Goal: Task Accomplishment & Management: Manage account settings

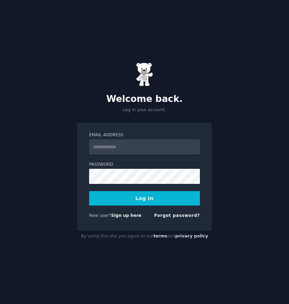
click at [133, 146] on input "Email Address" at bounding box center [144, 146] width 111 height 15
type input "**********"
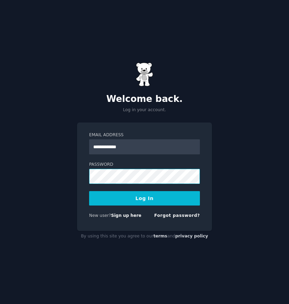
click at [89, 191] on button "Log In" at bounding box center [144, 198] width 111 height 14
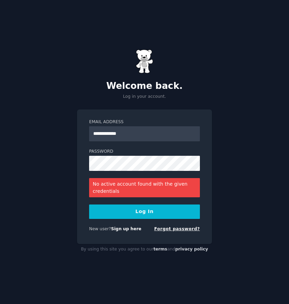
click at [175, 230] on link "Forgot password?" at bounding box center [177, 229] width 46 height 5
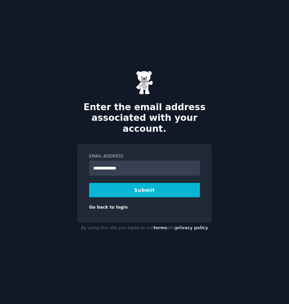
type input "**********"
click at [141, 187] on button "Submit" at bounding box center [144, 190] width 111 height 14
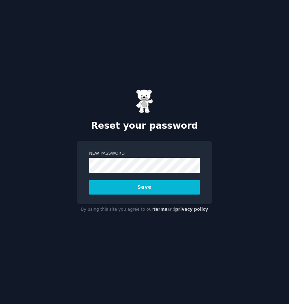
click at [89, 180] on button "Save" at bounding box center [144, 187] width 111 height 14
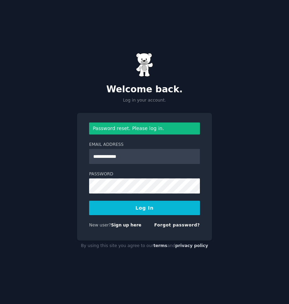
type input "**********"
click at [89, 201] on button "Log In" at bounding box center [144, 208] width 111 height 14
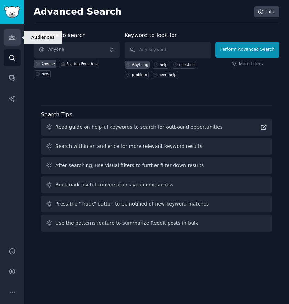
click at [14, 37] on icon "Sidebar" at bounding box center [12, 37] width 7 height 7
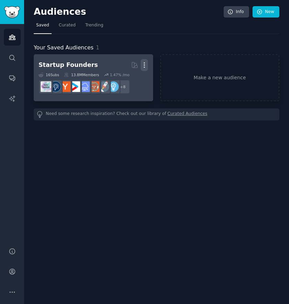
click at [147, 68] on icon "button" at bounding box center [144, 64] width 7 height 7
click at [91, 65] on h2 "Startup Founders More View Delete" at bounding box center [93, 65] width 110 height 12
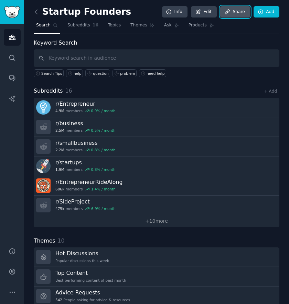
click at [238, 13] on link "Share" at bounding box center [235, 12] width 30 height 12
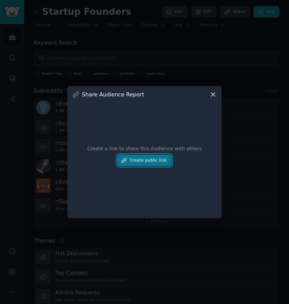
click at [161, 164] on button "Create public link" at bounding box center [144, 161] width 54 height 12
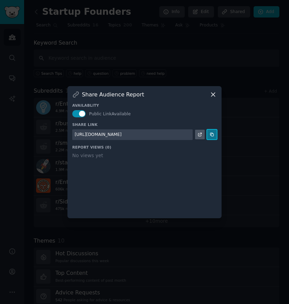
click at [213, 134] on icon at bounding box center [211, 134] width 5 height 5
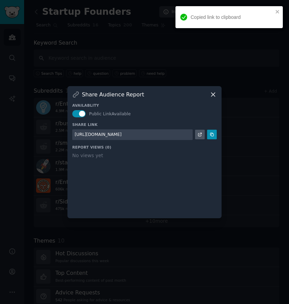
click at [213, 93] on icon at bounding box center [212, 94] width 7 height 7
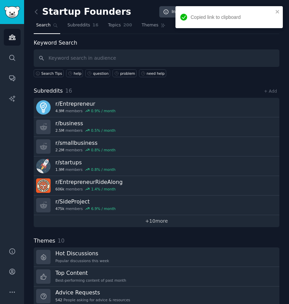
click at [193, 222] on link "+ 10 more" at bounding box center [156, 221] width 245 height 12
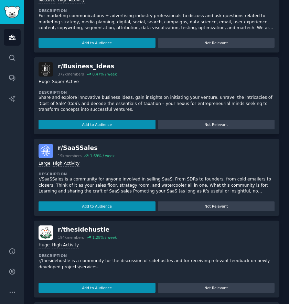
scroll to position [1296, 0]
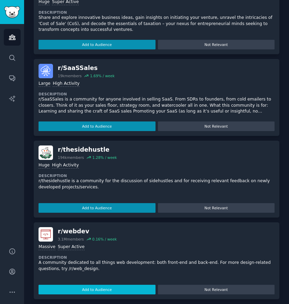
click at [109, 285] on button "Add to Audience" at bounding box center [96, 290] width 117 height 10
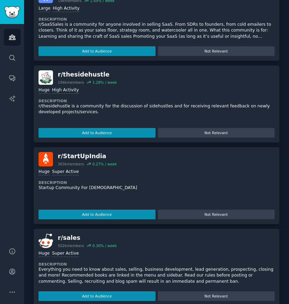
scroll to position [1568, 0]
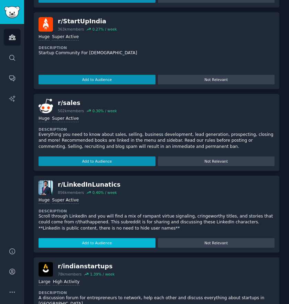
click at [103, 238] on button "Add to Audience" at bounding box center [96, 243] width 117 height 10
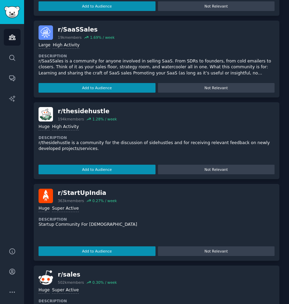
scroll to position [1307, 0]
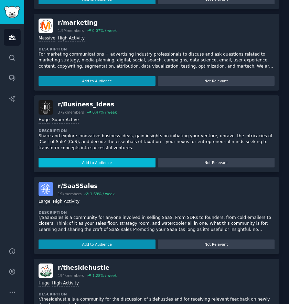
click at [114, 158] on button "Add to Audience" at bounding box center [96, 163] width 117 height 10
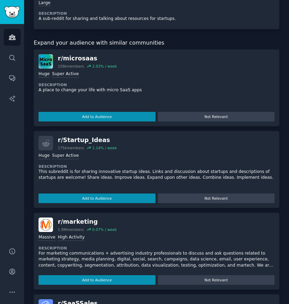
scroll to position [1243, 0]
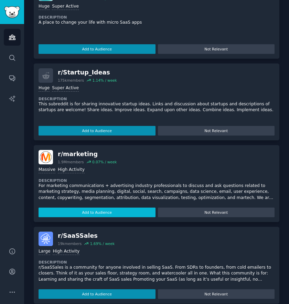
click at [107, 208] on button "Add to Audience" at bounding box center [96, 213] width 117 height 10
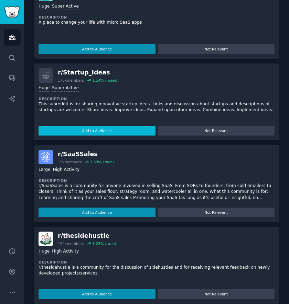
click at [106, 126] on button "Add to Audience" at bounding box center [96, 131] width 117 height 10
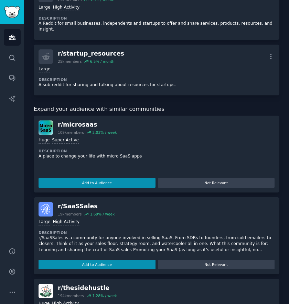
scroll to position [1239, 0]
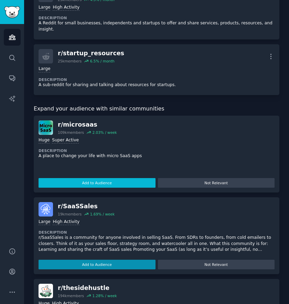
click at [108, 178] on button "Add to Audience" at bounding box center [96, 183] width 117 height 10
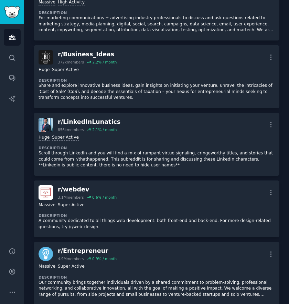
scroll to position [0, 0]
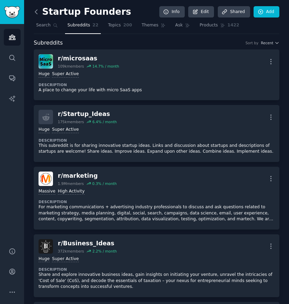
click at [36, 11] on icon at bounding box center [36, 11] width 7 height 7
